Goal: Navigation & Orientation: Find specific page/section

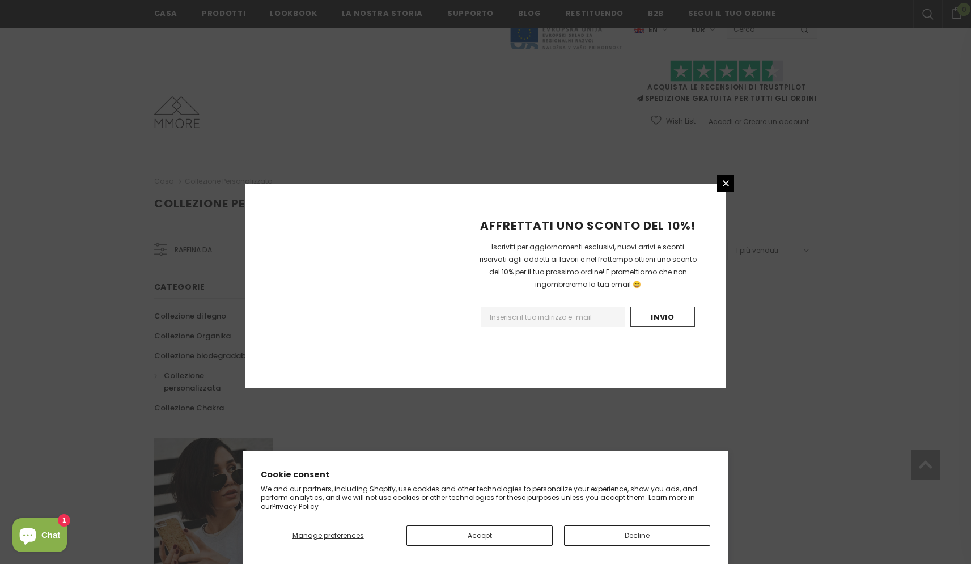
scroll to position [598, 0]
